Goal: Task Accomplishment & Management: Complete application form

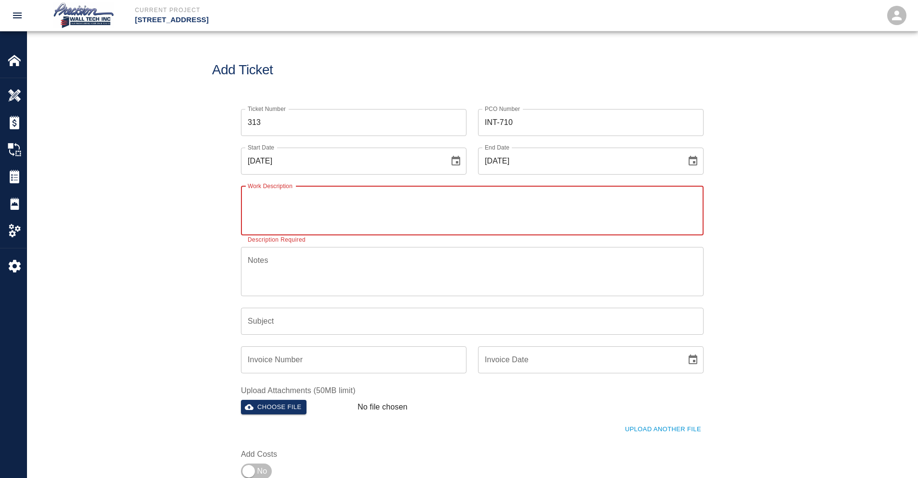
click at [376, 193] on div "x Work Description" at bounding box center [472, 210] width 463 height 49
click at [377, 214] on textarea "Work Description" at bounding box center [472, 210] width 449 height 33
paste textarea "Painted the concrete patches after the final coat in garage G-2. Touch-up was d…"
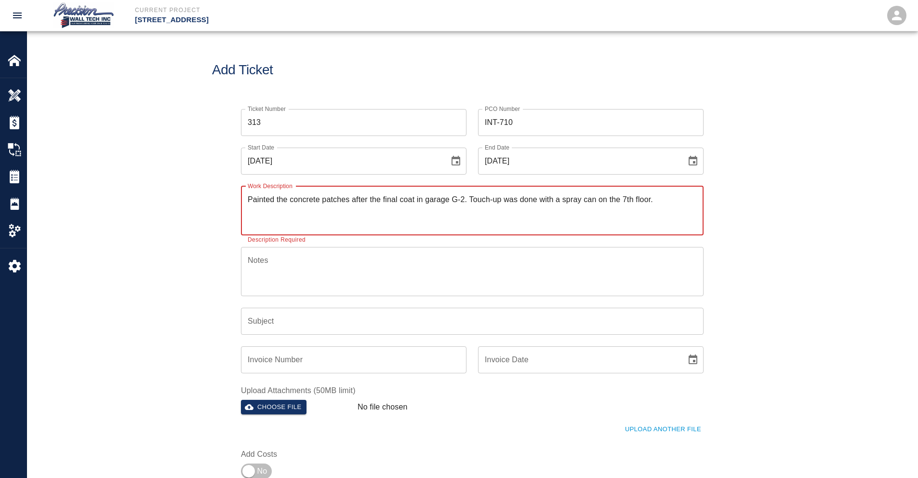
type textarea "Painted the concrete patches after the final coat in garage G-2. Touch-up was d…"
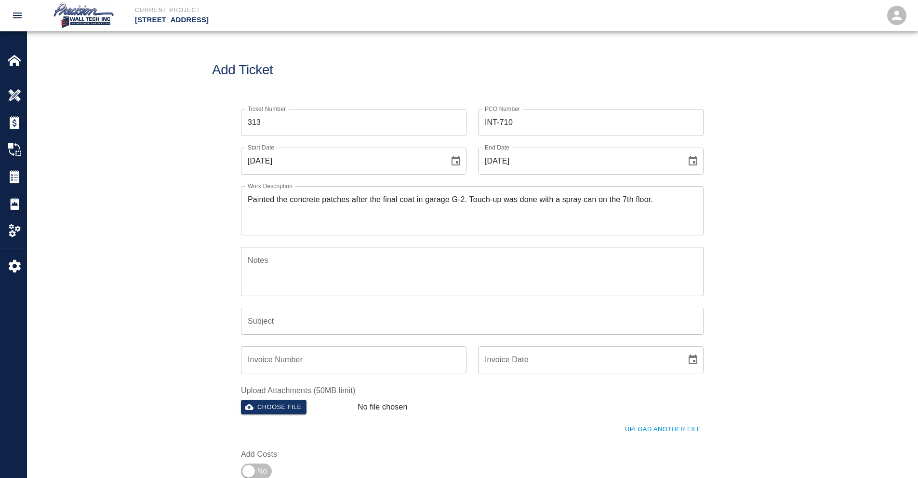
click at [331, 271] on textarea "Notes" at bounding box center [472, 270] width 449 height 33
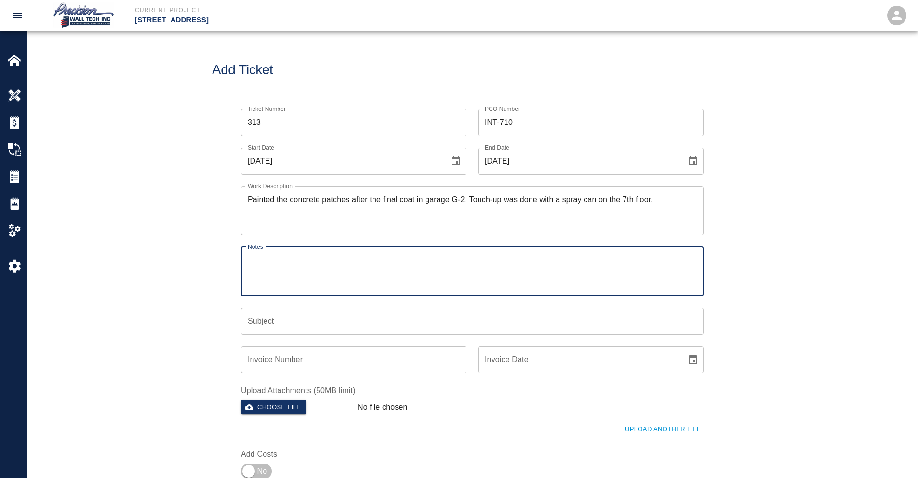
click at [345, 316] on input "Subject" at bounding box center [472, 321] width 463 height 27
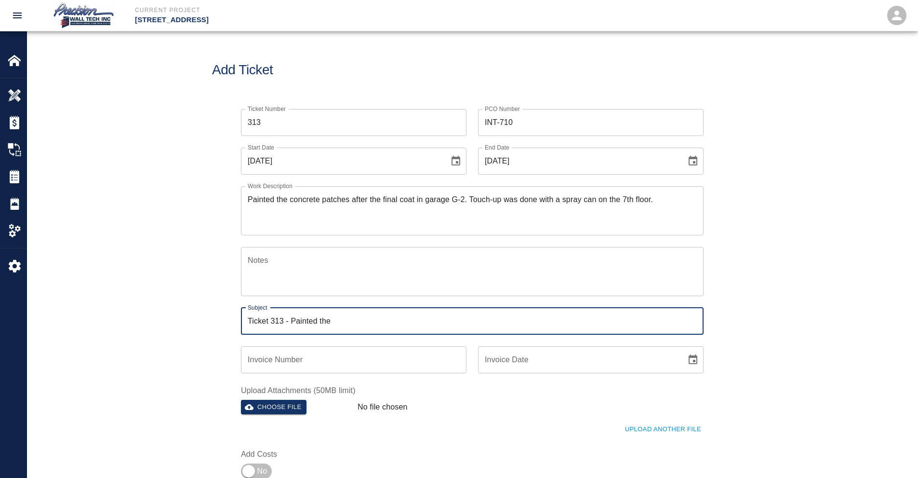
click at [371, 321] on input "Ticket 313 - Painted the" at bounding box center [472, 321] width 463 height 27
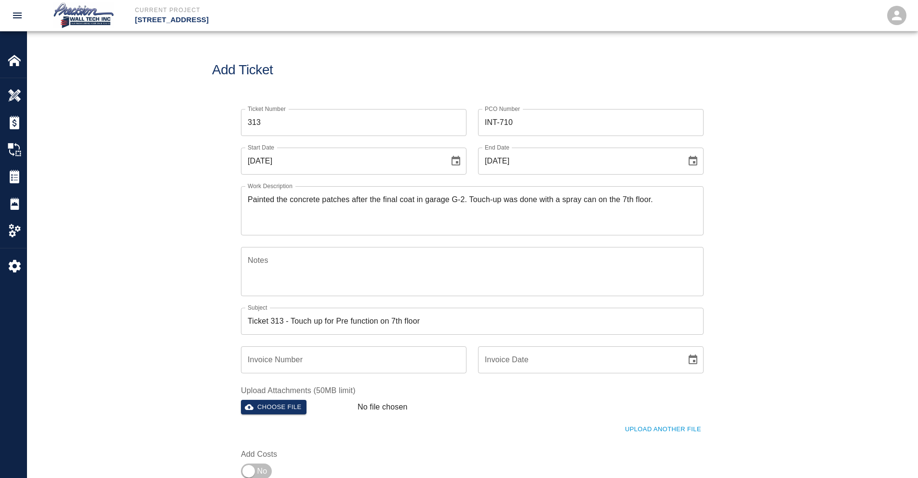
click at [444, 322] on input "Ticket 313 - Touch up for Pre function on 7th floor" at bounding box center [472, 321] width 463 height 27
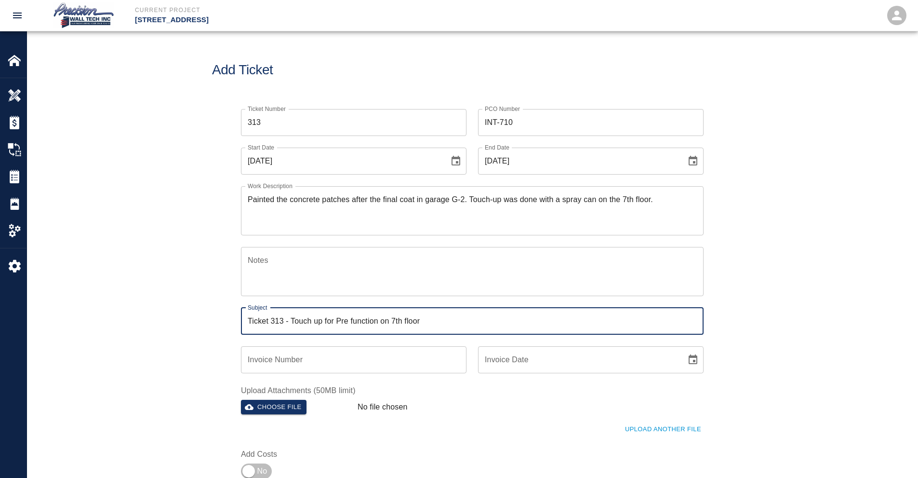
type input "Ticket 313 - Touch up for Pre function on 7th floor"
click at [338, 357] on input "Invoice Number" at bounding box center [354, 359] width 226 height 27
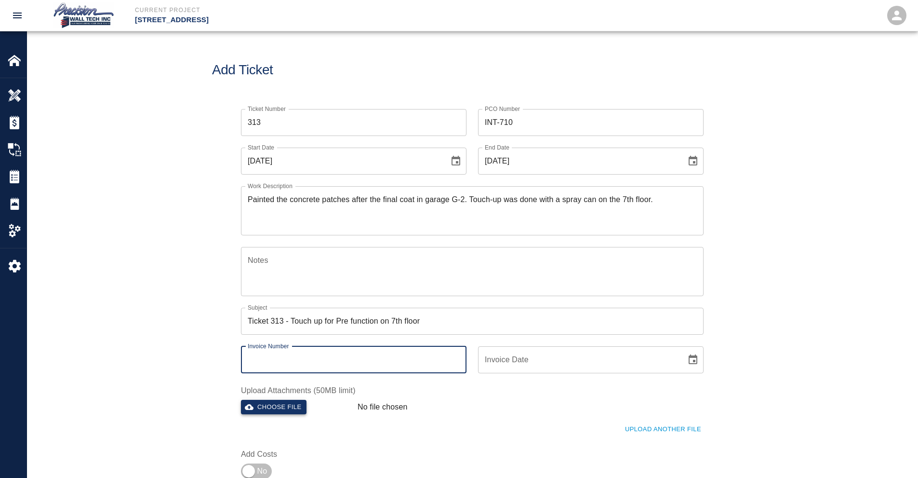
click at [284, 410] on button "Choose file" at bounding box center [274, 407] width 66 height 15
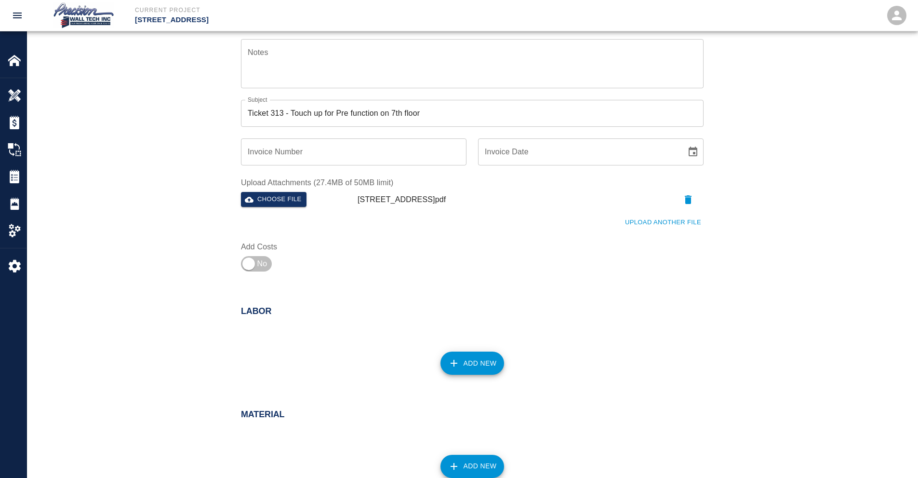
scroll to position [386, 0]
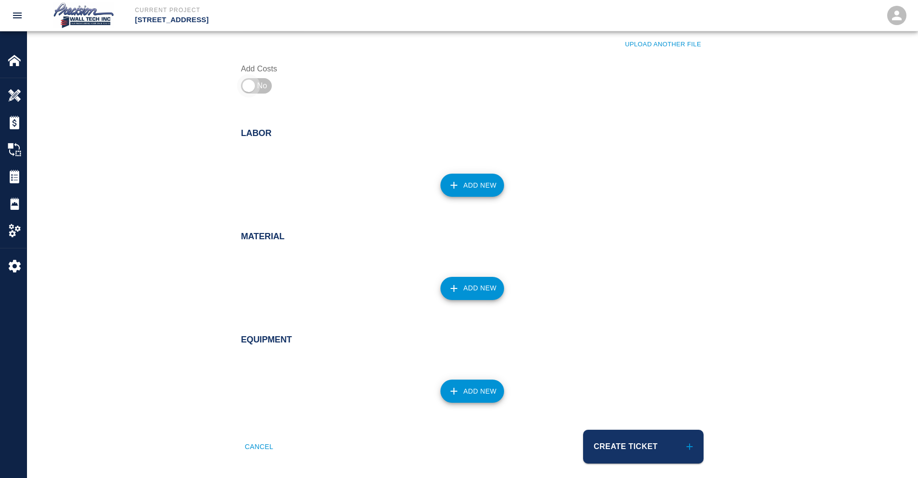
click at [260, 86] on input "checkbox" at bounding box center [248, 85] width 69 height 23
checkbox input "true"
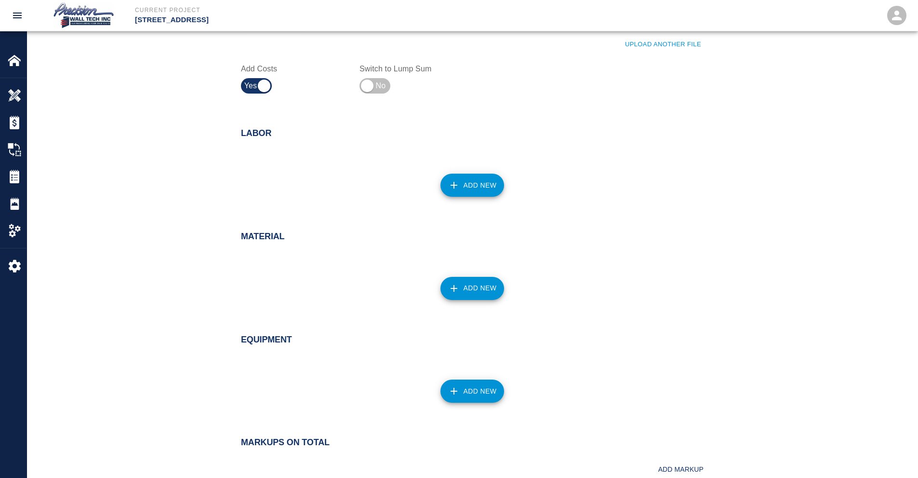
click at [489, 172] on div "Add New" at bounding box center [466, 179] width 474 height 42
click at [483, 182] on button "Add New" at bounding box center [473, 185] width 64 height 23
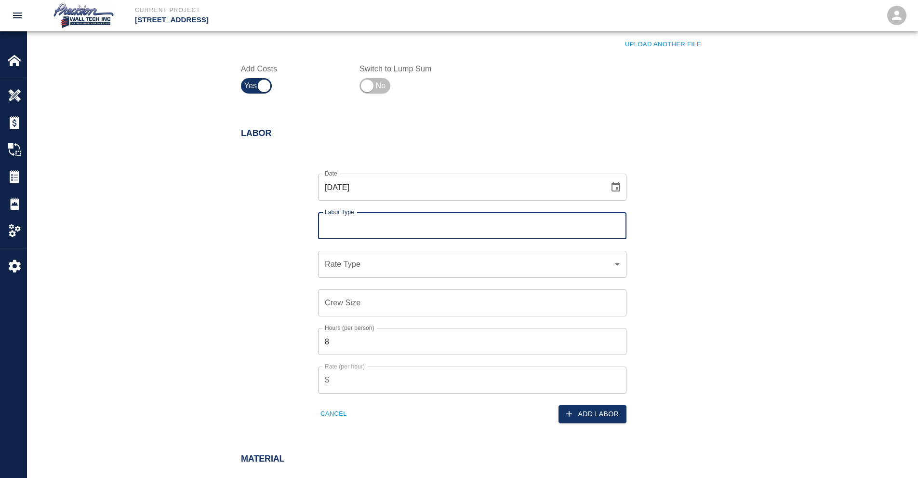
click at [421, 221] on input "Labor Type" at bounding box center [472, 225] width 300 height 18
click at [392, 280] on li "Painter (Valid: [DATE]-[DATE])" at bounding box center [472, 286] width 308 height 17
type input "Painter"
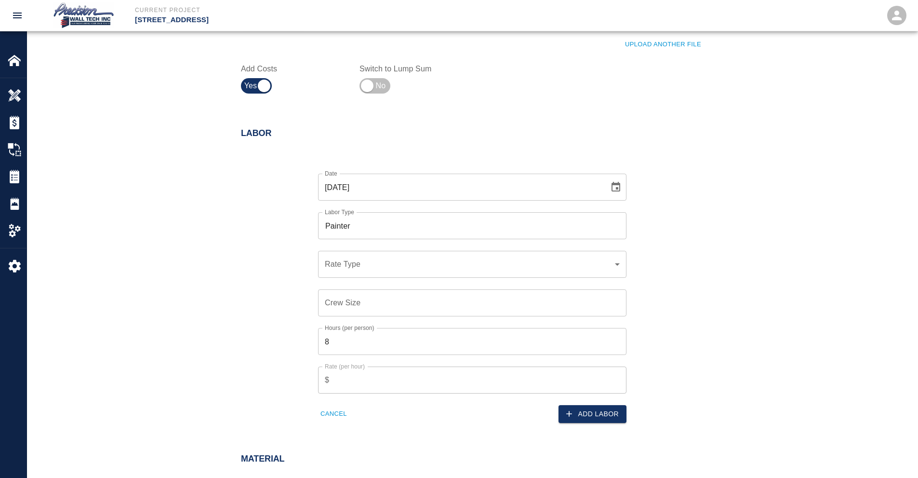
click at [412, 273] on div "​ Rate Type" at bounding box center [472, 264] width 308 height 27
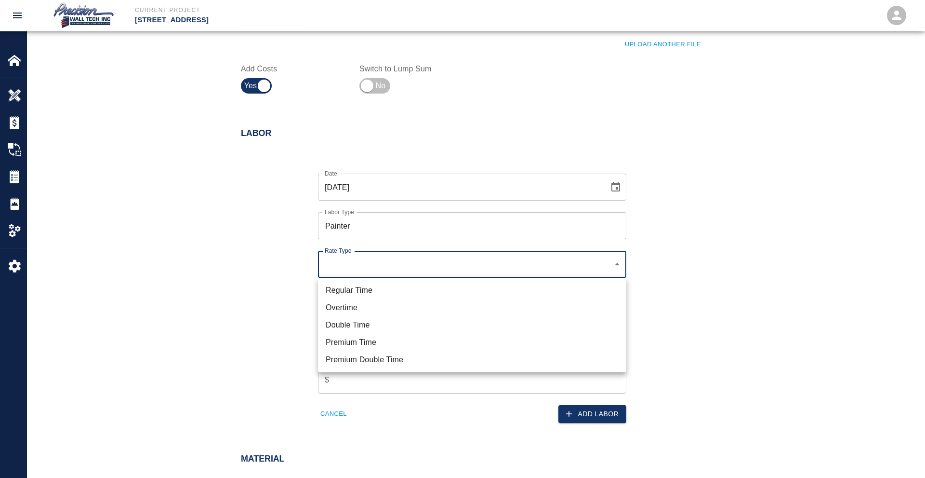
click at [378, 289] on li "Regular Time" at bounding box center [472, 289] width 308 height 17
type input "rate_rt"
type input "75.00"
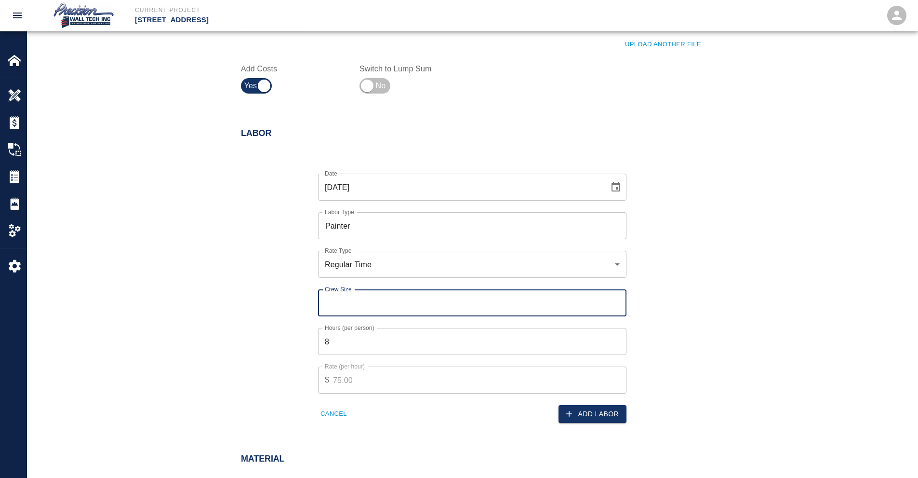
click at [367, 302] on input "Crew Size" at bounding box center [472, 302] width 308 height 27
type input "1"
click at [591, 419] on button "Add Labor" at bounding box center [593, 414] width 68 height 18
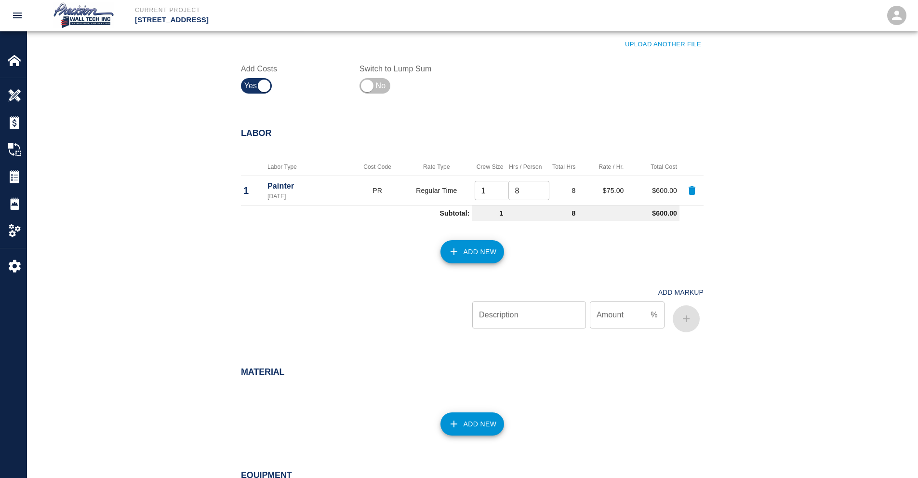
click at [494, 413] on button "Add New" at bounding box center [473, 423] width 64 height 23
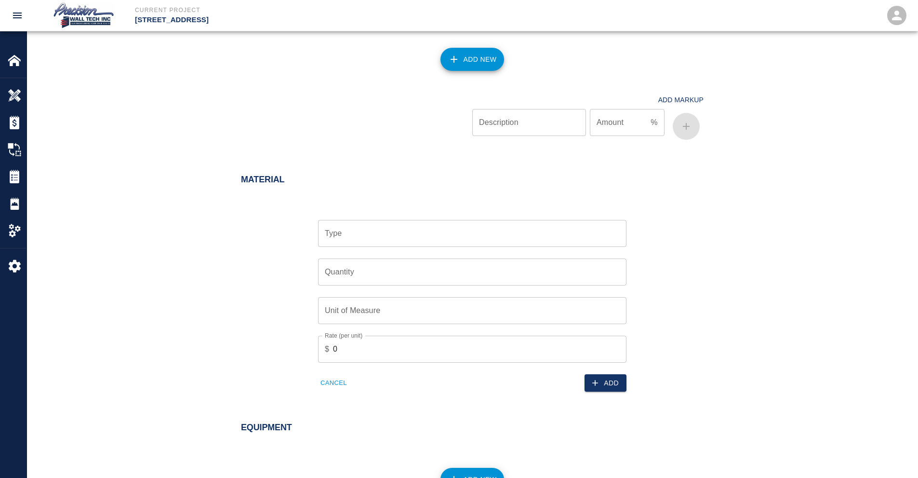
scroll to position [578, 0]
click at [405, 242] on div "Type" at bounding box center [472, 232] width 308 height 27
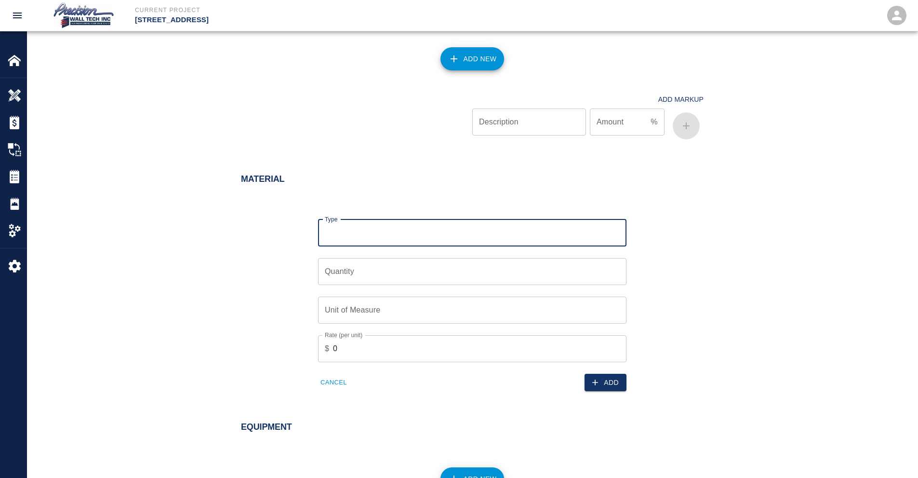
click at [387, 244] on div "Type" at bounding box center [472, 232] width 308 height 27
click at [404, 236] on input "Type" at bounding box center [472, 233] width 300 height 18
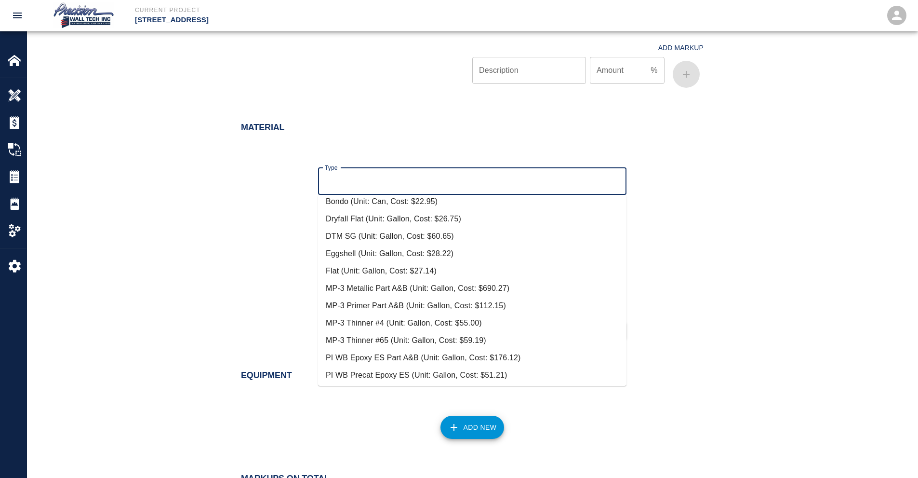
scroll to position [0, 0]
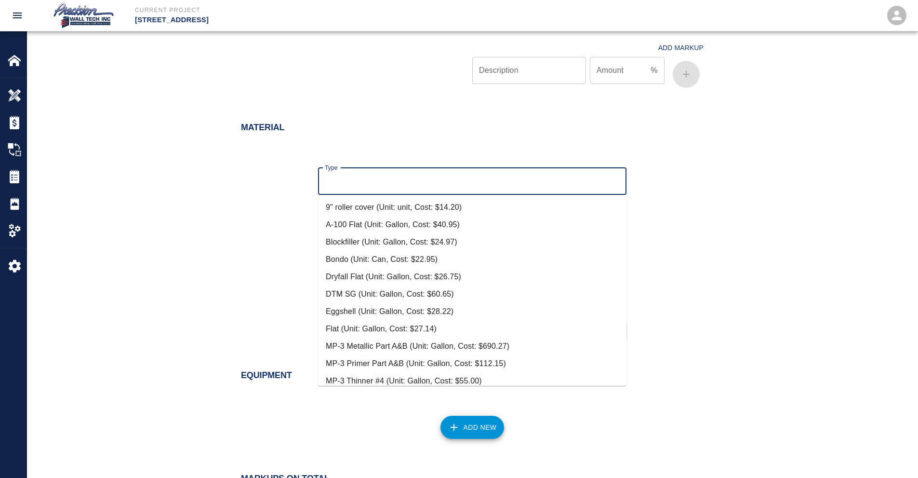
click at [380, 313] on li "Eggshell (Unit: Gallon, Cost: $28.22)" at bounding box center [472, 311] width 308 height 17
type input "Eggshell (Unit: Gallon, Cost: $28.22)"
type input "Gallon"
type input "28.22"
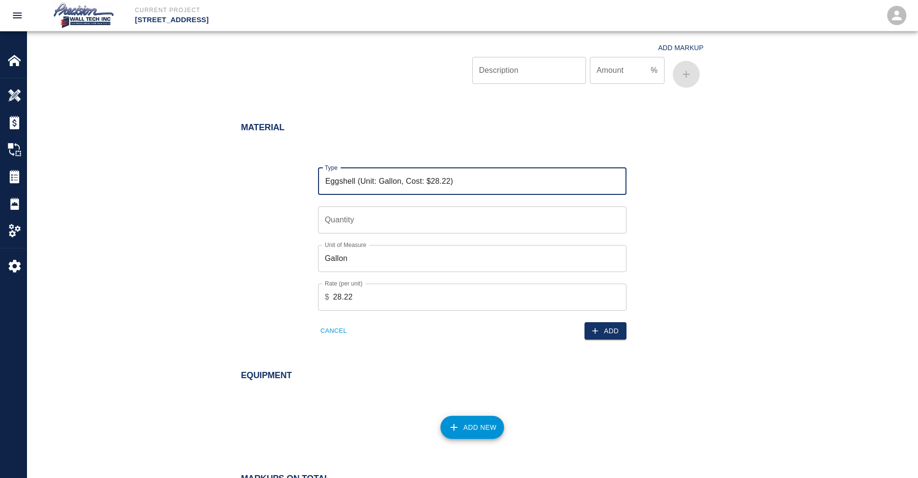
click at [492, 215] on input "Quantity" at bounding box center [472, 219] width 308 height 27
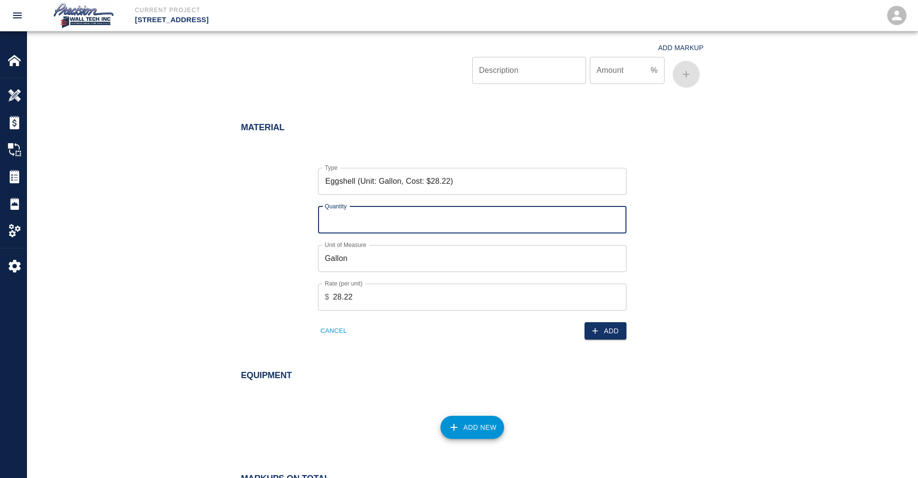
type input "1"
click at [651, 334] on div "Type Eggshell (Unit: Gallon, Cost: $28.22) Type Quantity 1 Quantity Unit of Mea…" at bounding box center [466, 245] width 474 height 187
click at [586, 339] on div "Add" at bounding box center [547, 324] width 160 height 29
click at [594, 336] on button "Add" at bounding box center [606, 331] width 42 height 18
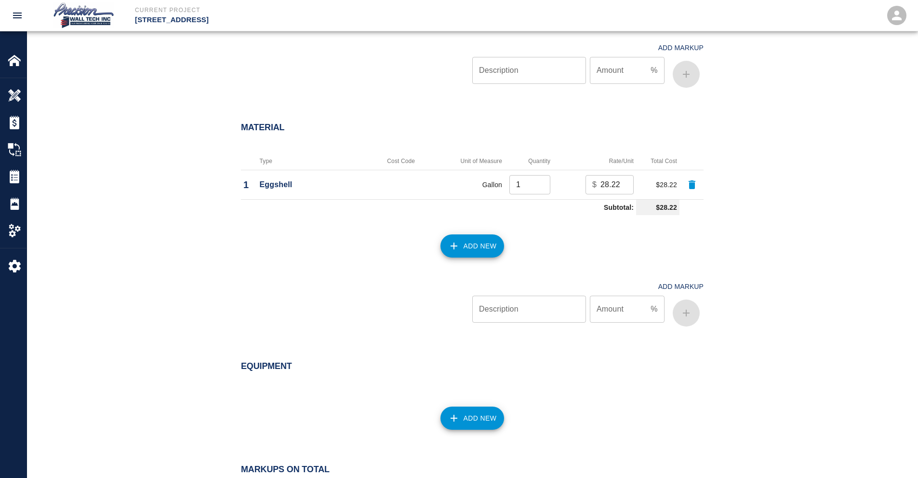
click at [497, 257] on div "Add New" at bounding box center [466, 240] width 474 height 42
click at [489, 250] on button "Add New" at bounding box center [473, 245] width 64 height 23
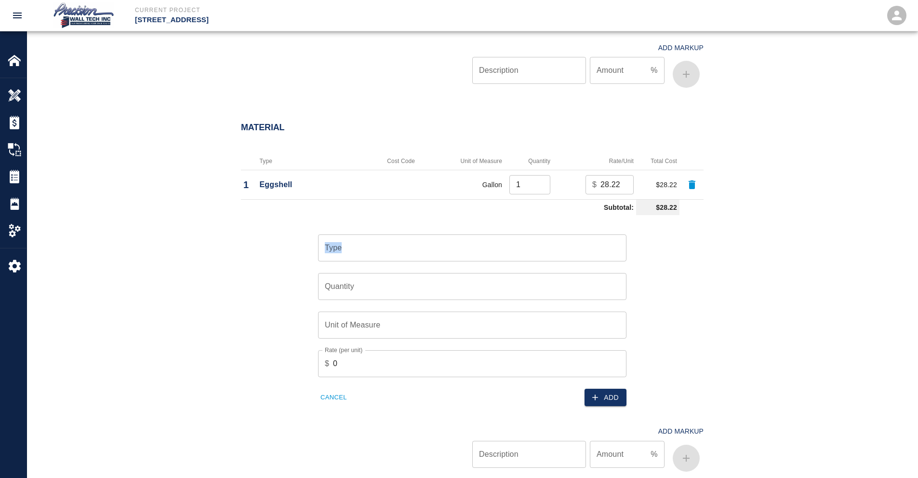
drag, startPoint x: 358, startPoint y: 234, endPoint x: 374, endPoint y: 241, distance: 18.1
click at [359, 234] on div "Type Type" at bounding box center [467, 242] width 320 height 39
click at [375, 242] on input "Type" at bounding box center [472, 248] width 300 height 18
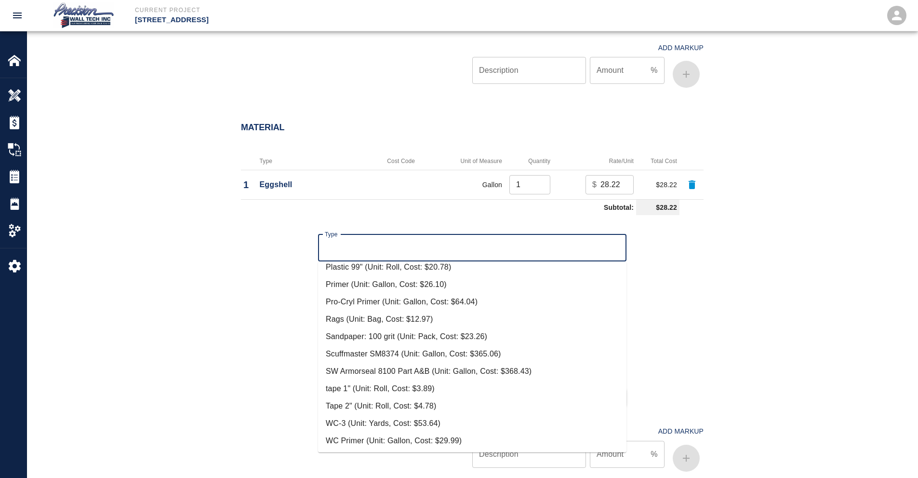
scroll to position [251, 0]
click at [391, 290] on li "Primer (Unit: Gallon, Cost: $26.10)" at bounding box center [472, 283] width 308 height 17
type input "Primer (Unit: Gallon, Cost: $26.10)"
type input "Gallon"
type input "26.1"
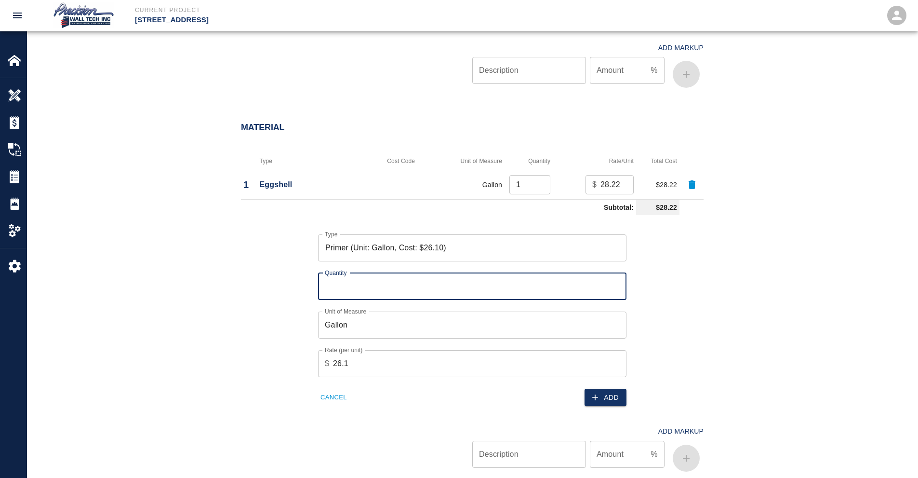
click at [527, 298] on input "Quantity" at bounding box center [472, 286] width 308 height 27
type input "1"
click at [603, 385] on div "Add" at bounding box center [547, 391] width 160 height 29
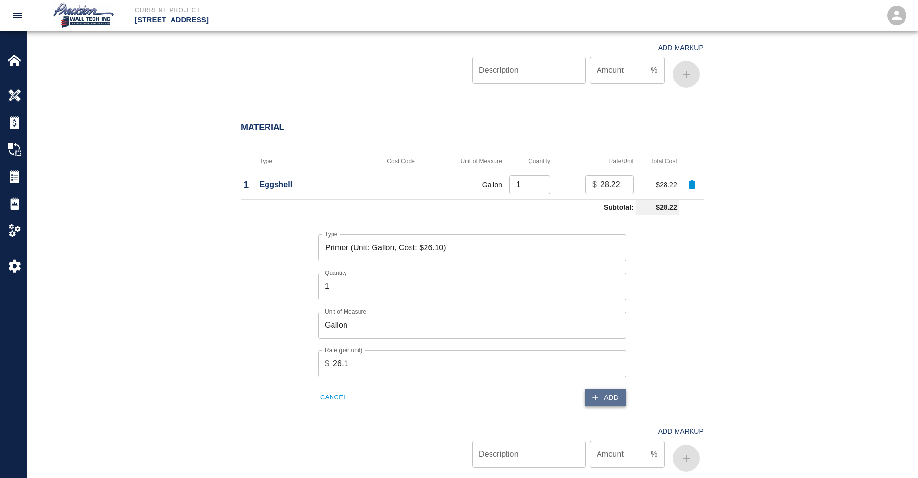
click at [604, 390] on button "Add" at bounding box center [606, 397] width 42 height 18
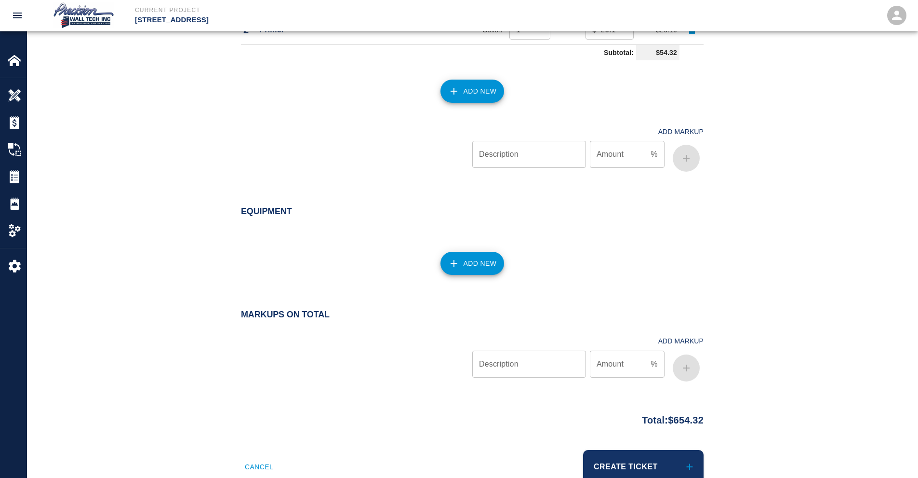
scroll to position [843, 0]
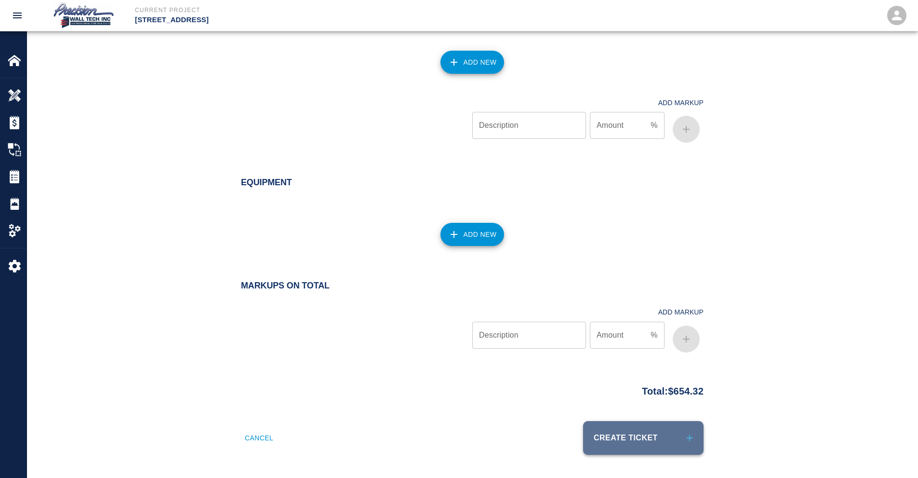
click at [601, 437] on button "Create Ticket" at bounding box center [643, 438] width 120 height 34
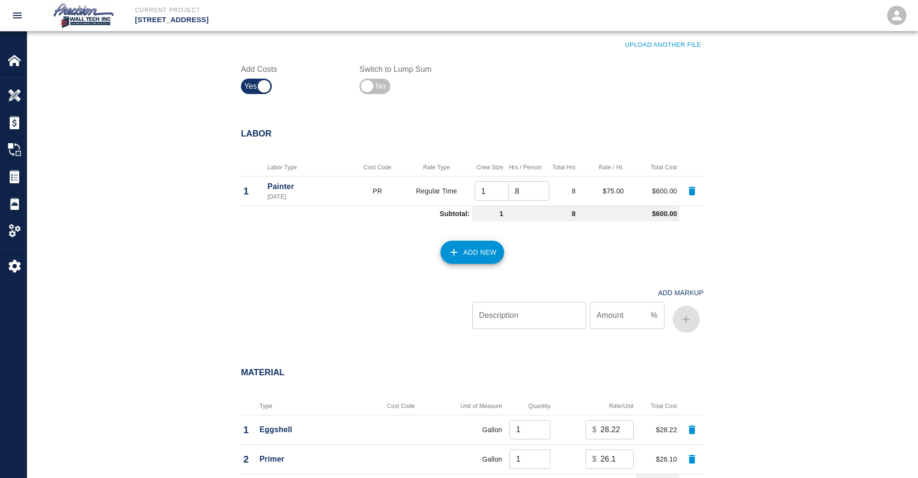
scroll to position [386, 0]
